Goal: Subscribe to service/newsletter

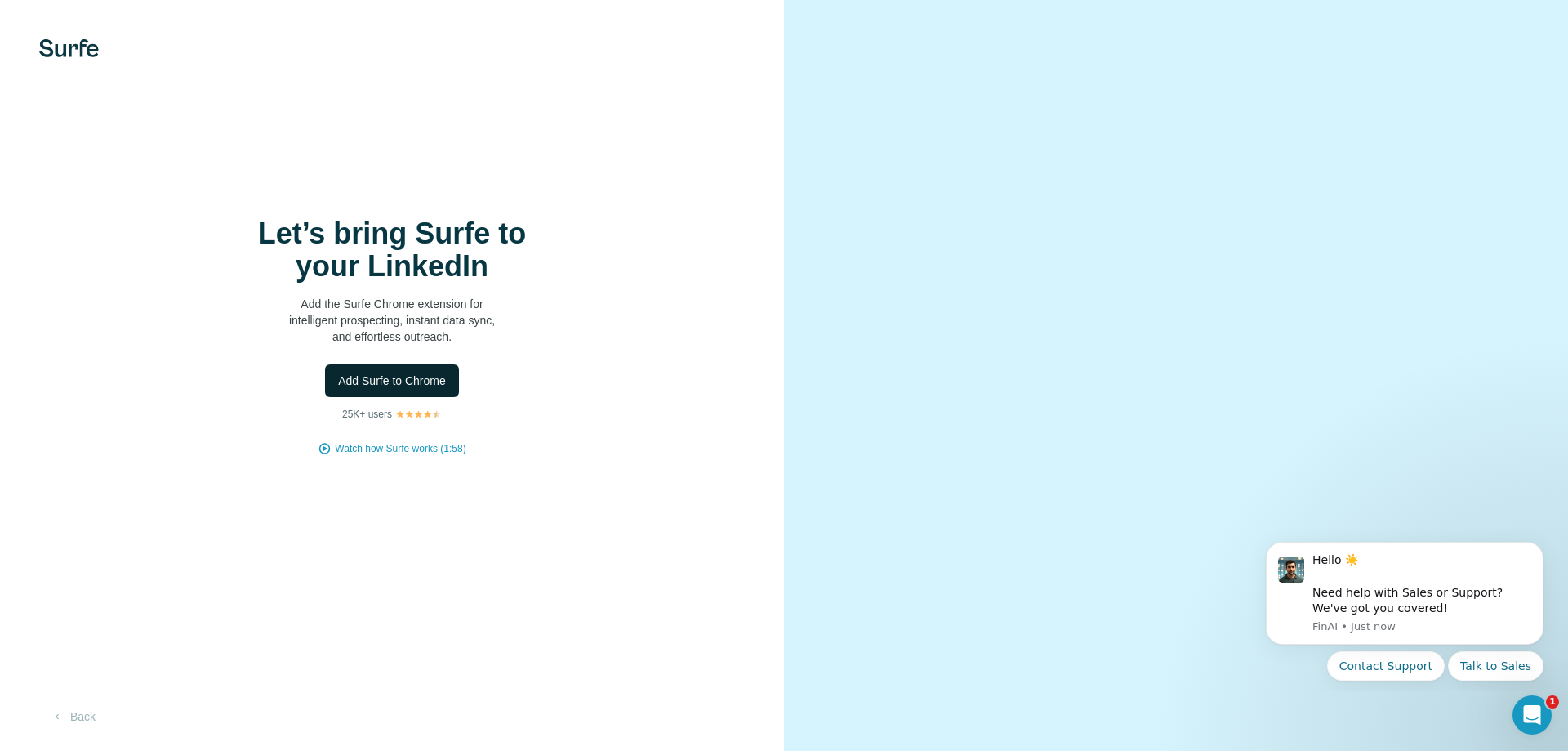
click at [384, 370] on button "Add Surfe to Chrome" at bounding box center [392, 380] width 134 height 33
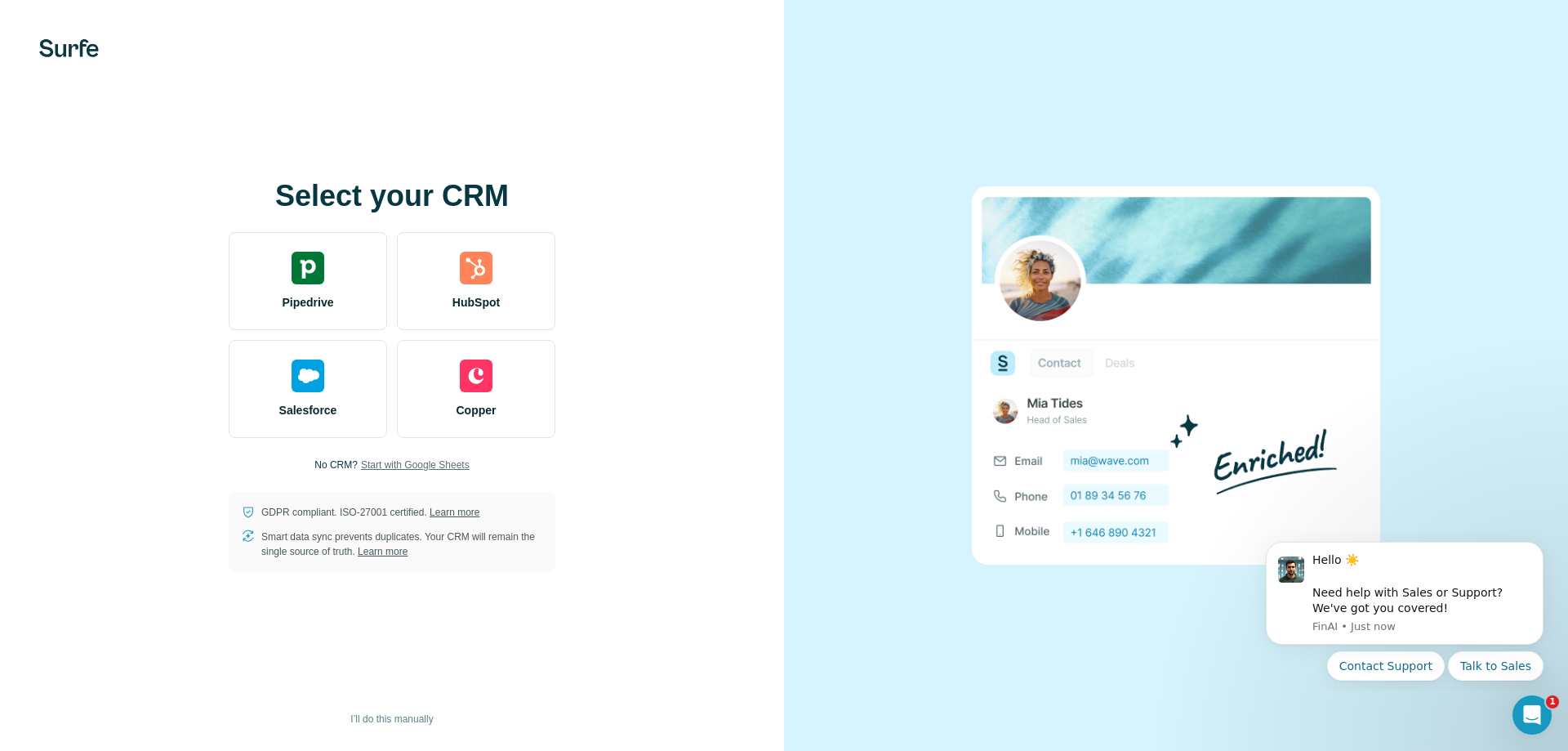
click at [396, 462] on span "Start with Google Sheets" at bounding box center [416, 464] width 109 height 15
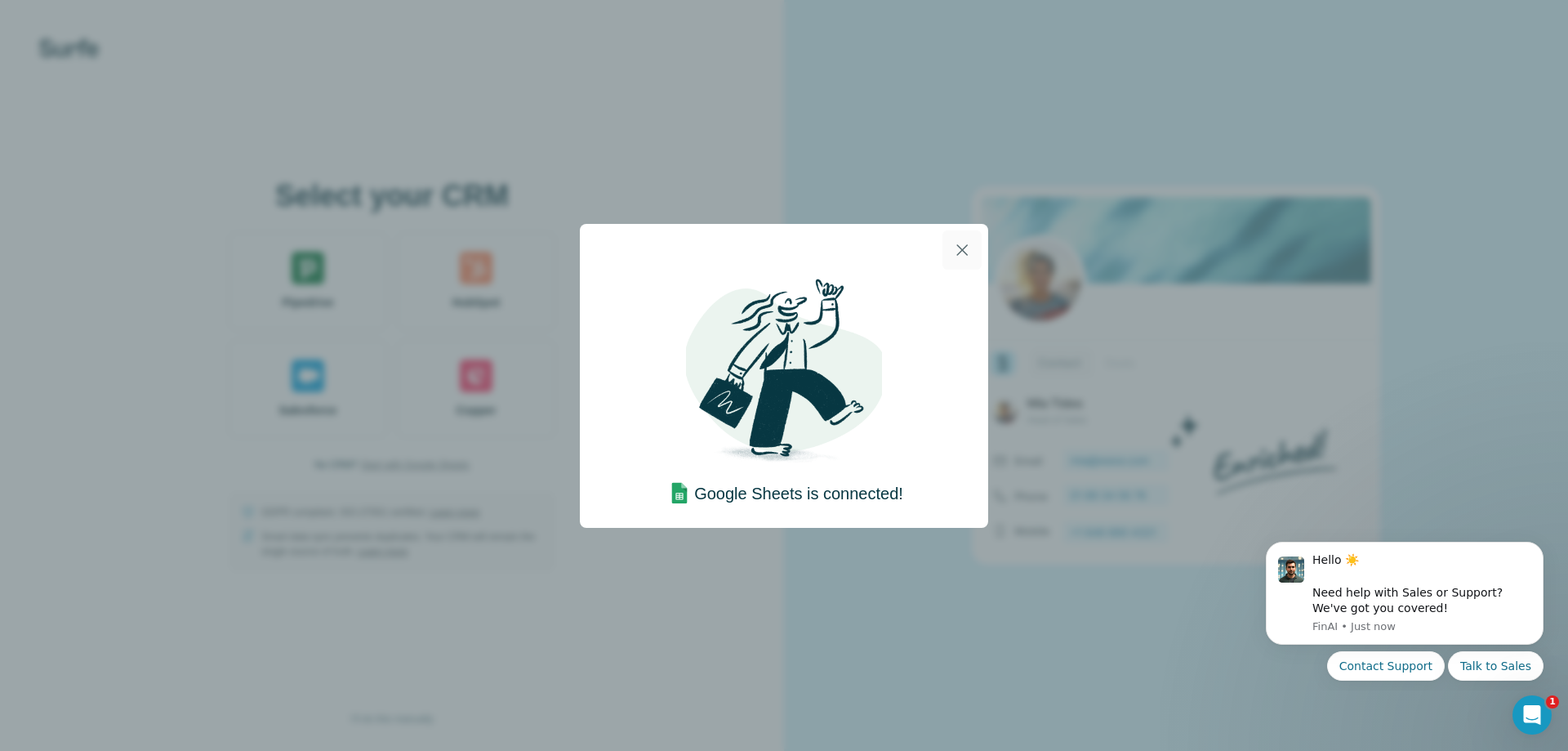
click at [965, 244] on icon "button" at bounding box center [962, 250] width 19 height 19
